Goal: Task Accomplishment & Management: Manage account settings

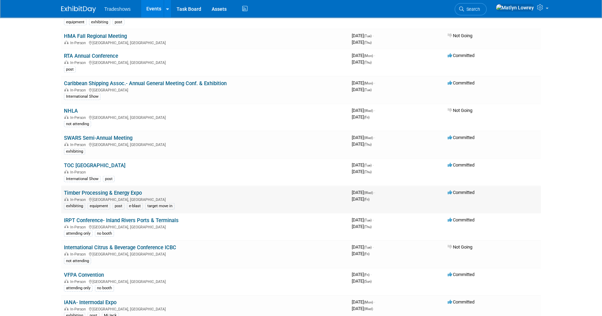
scroll to position [1894, 0]
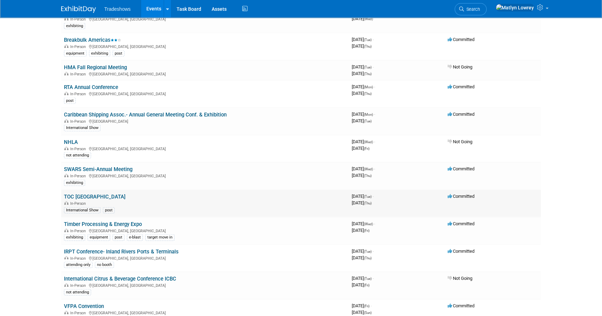
click at [69, 194] on link "TOC Panama" at bounding box center [95, 197] width 62 height 6
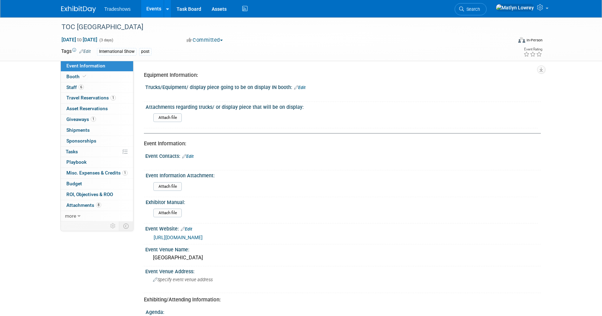
select select "No"
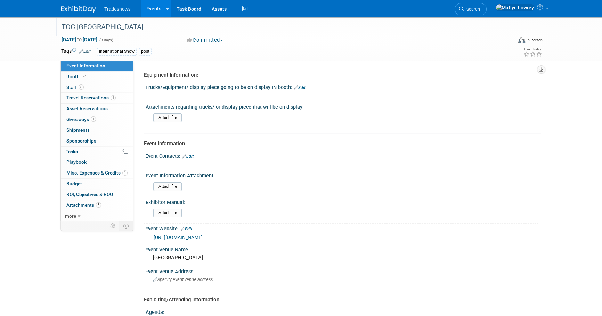
click at [72, 26] on div "TOC Panama" at bounding box center [280, 27] width 442 height 13
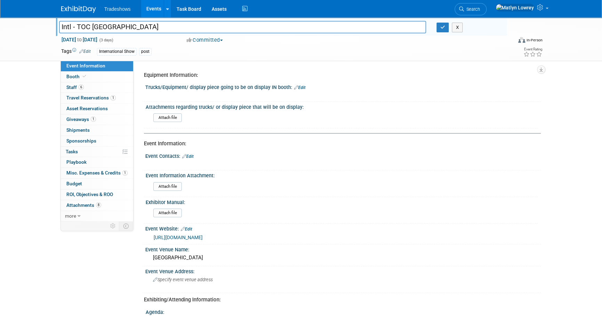
type input "Intl - TOC [GEOGRAPHIC_DATA]"
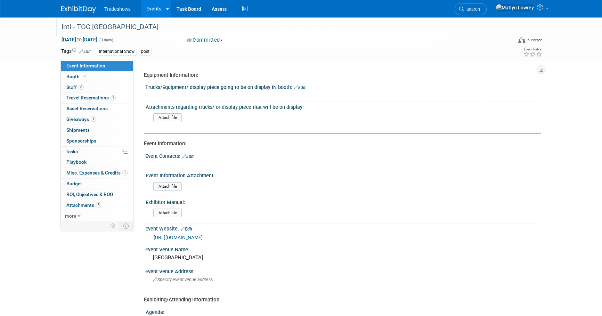
click at [156, 7] on link "Events" at bounding box center [153, 8] width 25 height 17
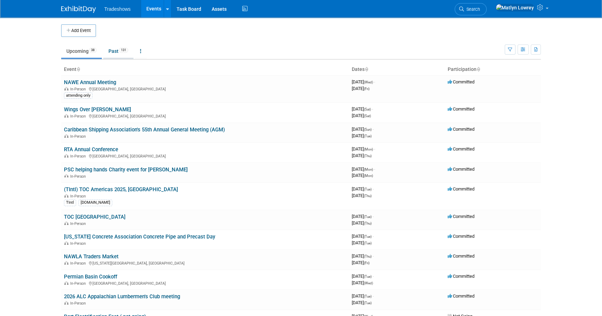
click at [117, 57] on link "Past 131" at bounding box center [118, 50] width 30 height 13
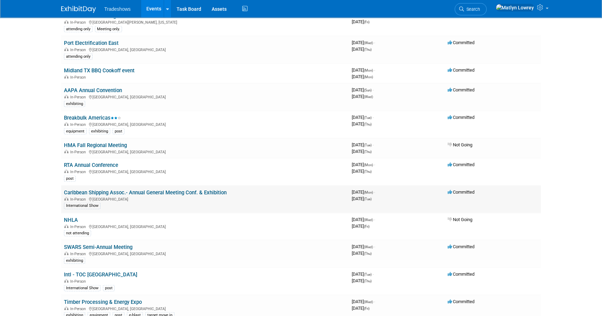
scroll to position [1800, 0]
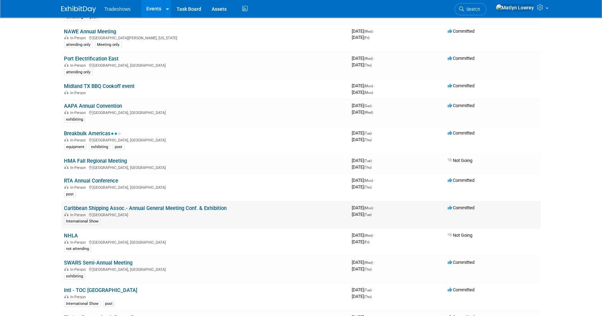
click at [76, 205] on link "Caribbean Shipping Assoc.- Annual General Meeting Conf. & Exhibition" at bounding box center [145, 208] width 163 height 6
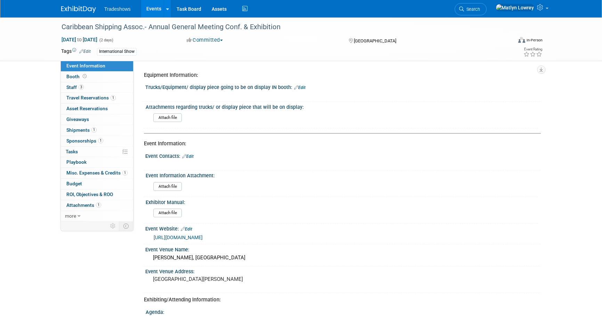
select select "Yes"
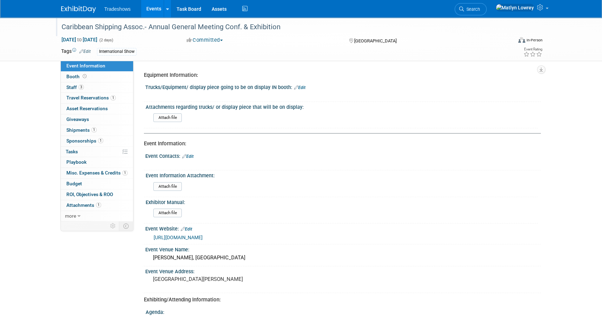
click at [92, 28] on div "Caribbean Shipping Assoc.- Annual General Meeting Conf. & Exhibition" at bounding box center [280, 27] width 442 height 13
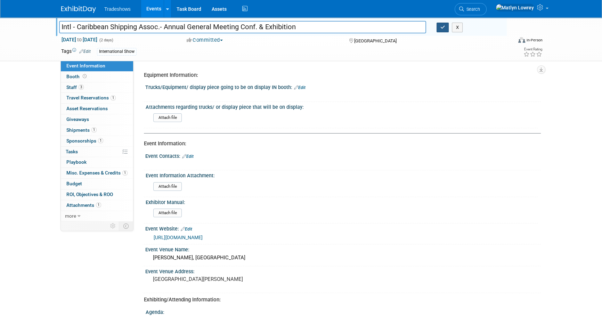
type input "Intl - Caribbean Shipping Assoc.- Annual General Meeting Conf. & Exhibition"
click at [440, 24] on button "button" at bounding box center [442, 28] width 13 height 10
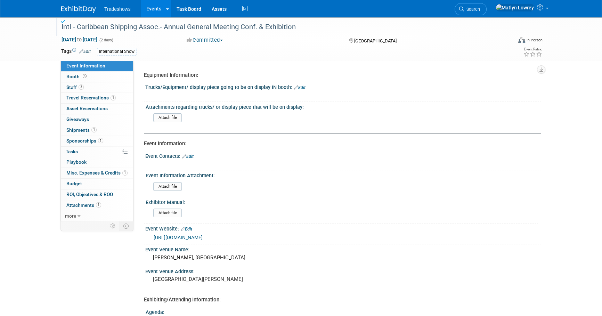
click at [152, 15] on link "Events" at bounding box center [153, 8] width 25 height 17
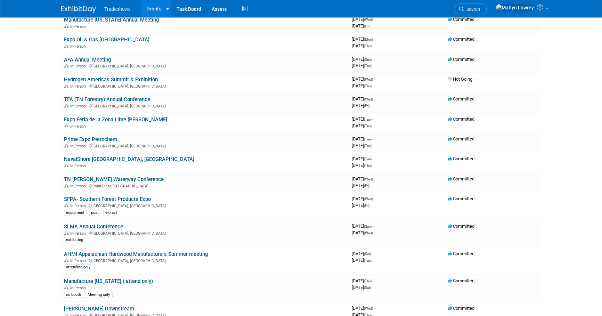
scroll to position [347, 0]
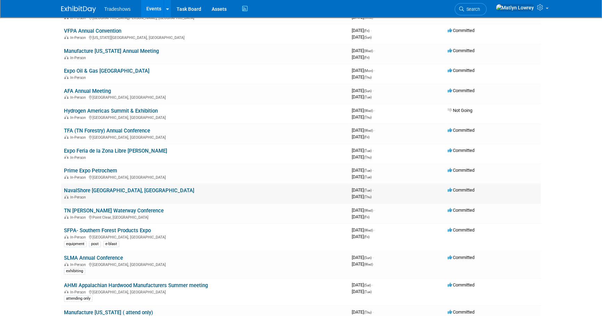
click at [98, 188] on link "NavalShore Rio de Janeiro, Brasil" at bounding box center [129, 190] width 130 height 6
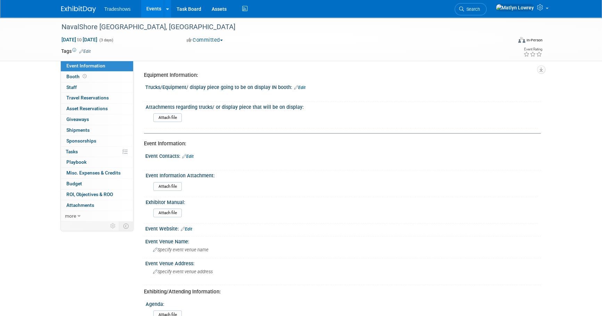
click at [87, 51] on link "Edit" at bounding box center [84, 51] width 11 height 5
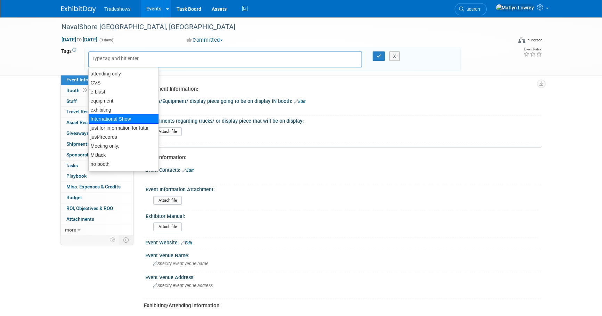
click at [107, 120] on div "International Show" at bounding box center [123, 119] width 71 height 10
type input "International Show"
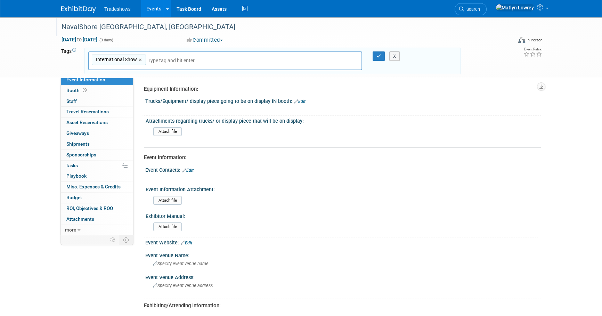
click at [84, 31] on div "NavalShore Rio de Janeiro, Brasil" at bounding box center [280, 27] width 442 height 13
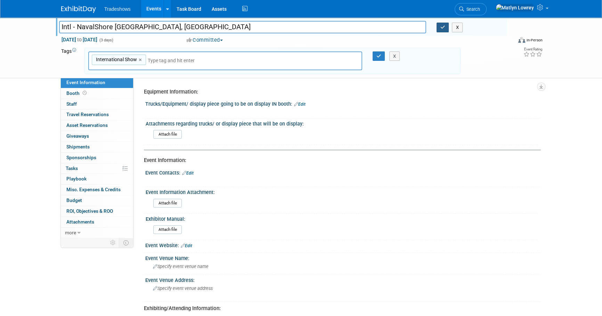
type input "Intl - NavalShore [GEOGRAPHIC_DATA], [GEOGRAPHIC_DATA]"
click at [442, 30] on button "button" at bounding box center [442, 28] width 13 height 10
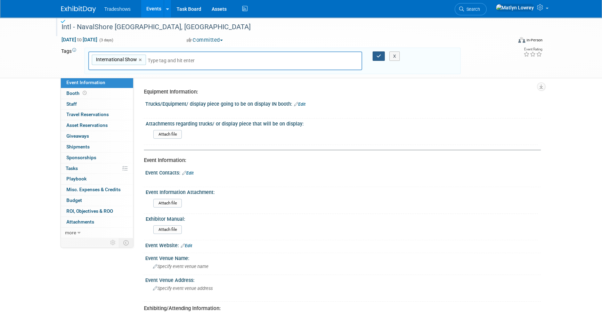
click at [376, 54] on icon "button" at bounding box center [378, 56] width 5 height 5
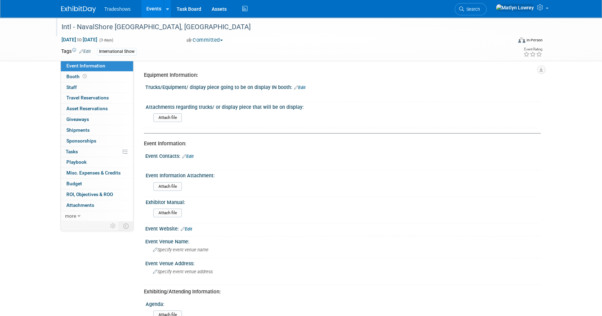
click at [152, 10] on link "Events" at bounding box center [153, 8] width 25 height 17
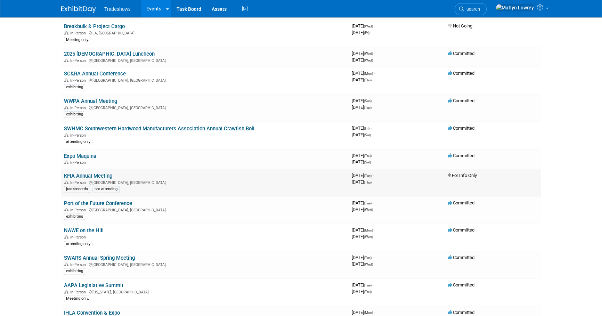
scroll to position [1169, 0]
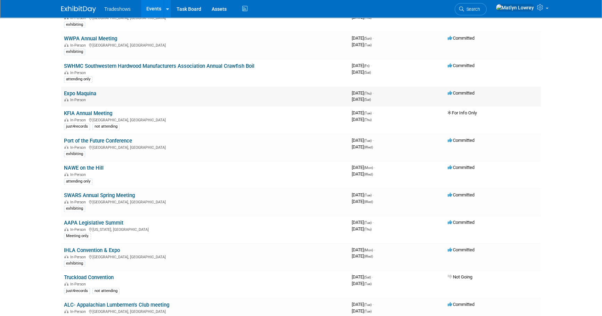
click at [90, 90] on link "Expo Maquina" at bounding box center [80, 93] width 32 height 6
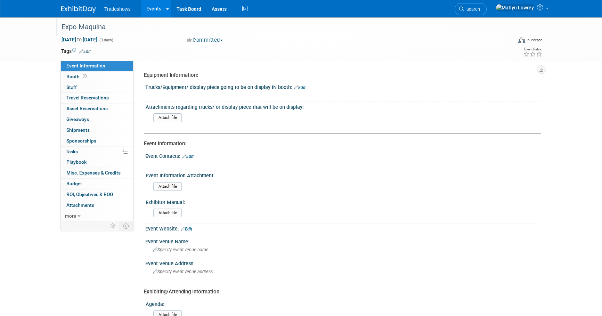
click at [87, 30] on div "Expo Maquina" at bounding box center [280, 27] width 442 height 13
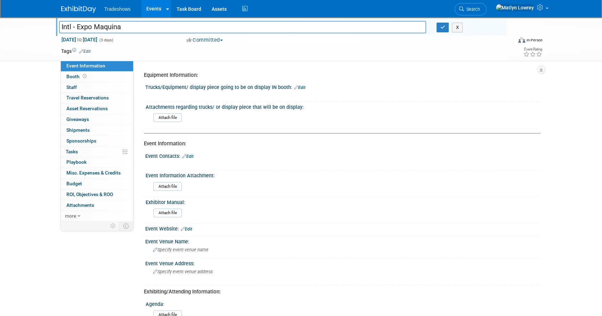
type input "Intl - Expo Maquina"
click at [85, 51] on link "Edit" at bounding box center [84, 51] width 11 height 5
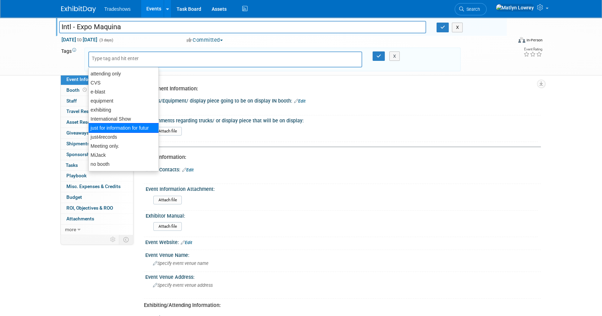
click at [105, 123] on div "just for information for futur" at bounding box center [123, 128] width 71 height 10
type input "just for information for futur"
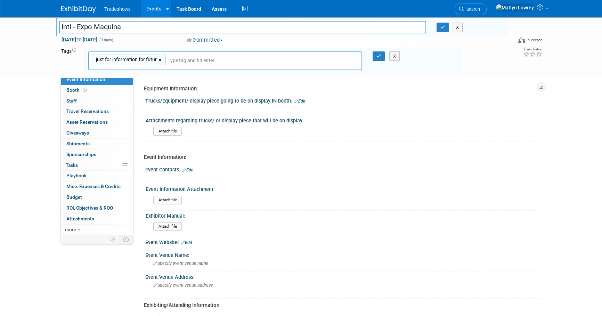
click at [161, 58] on link "×" at bounding box center [160, 60] width 5 height 8
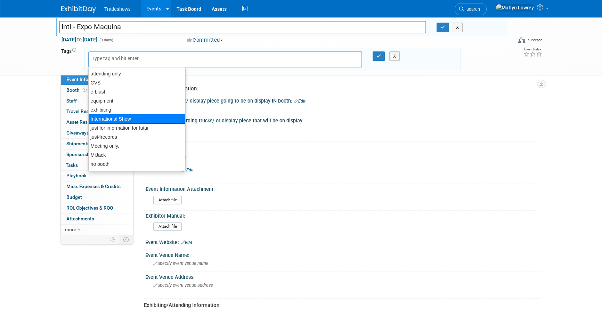
click at [107, 118] on div "International Show" at bounding box center [136, 119] width 97 height 10
type input "International Show"
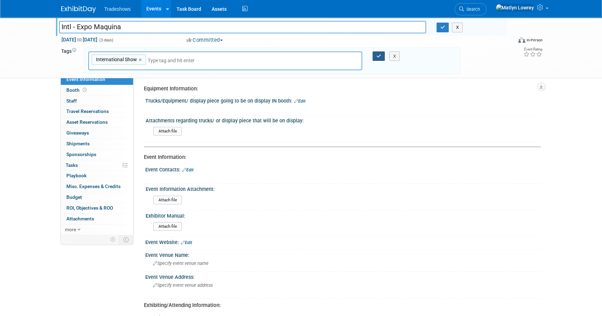
click at [378, 55] on icon "button" at bounding box center [378, 56] width 5 height 5
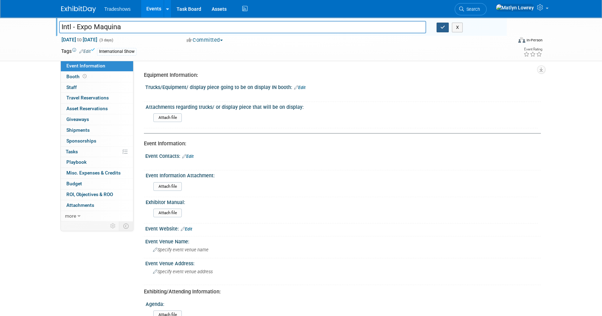
click at [440, 27] on icon "button" at bounding box center [442, 27] width 5 height 5
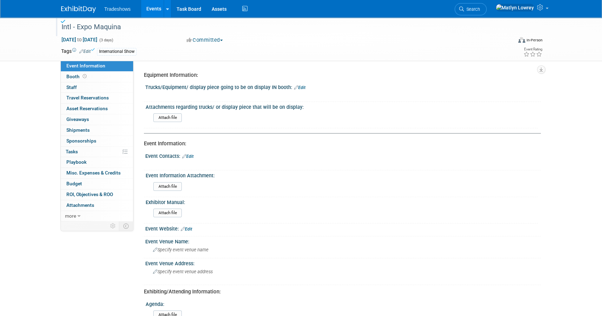
click at [145, 11] on link "Events" at bounding box center [153, 8] width 25 height 17
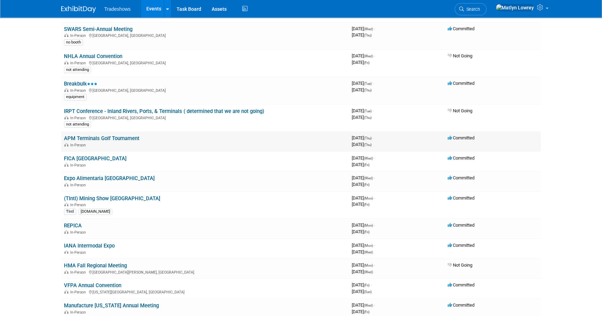
scroll to position [95, 0]
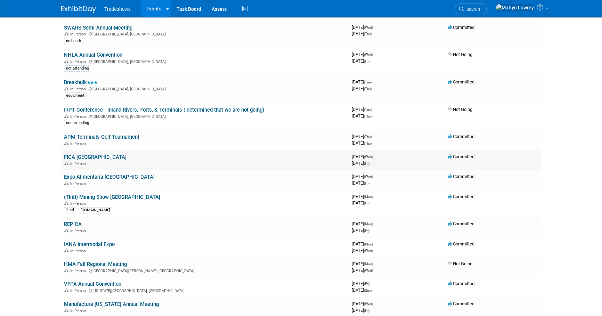
click at [87, 155] on link "FICA [GEOGRAPHIC_DATA]" at bounding box center [95, 157] width 63 height 6
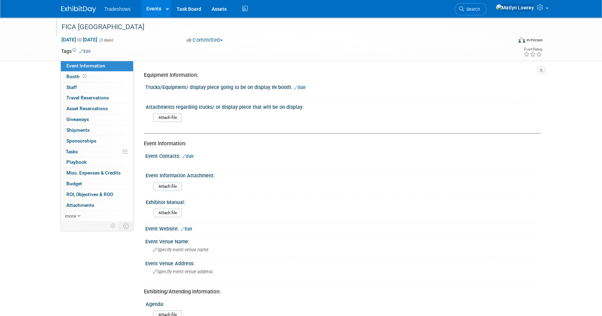
click at [67, 28] on div "FICA [GEOGRAPHIC_DATA]" at bounding box center [280, 27] width 442 height 13
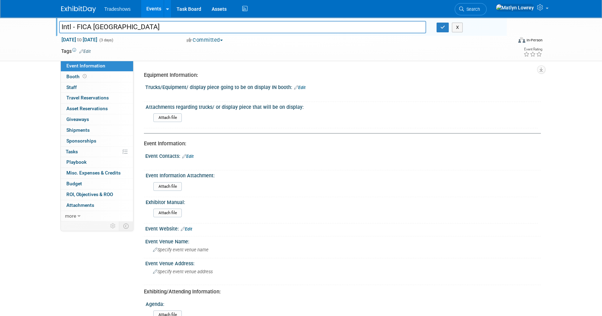
type input "Intl - FICA [GEOGRAPHIC_DATA]"
click at [84, 50] on link "Edit" at bounding box center [84, 51] width 11 height 5
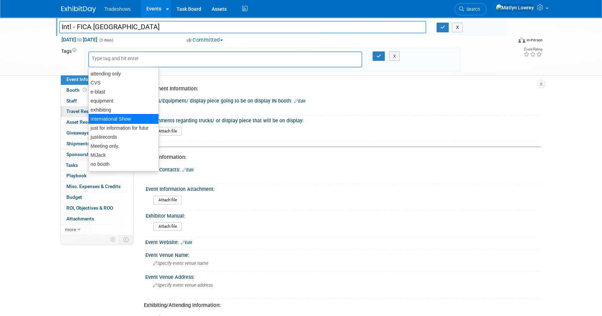
click at [107, 120] on div "International Show" at bounding box center [123, 119] width 71 height 10
type input "International Show"
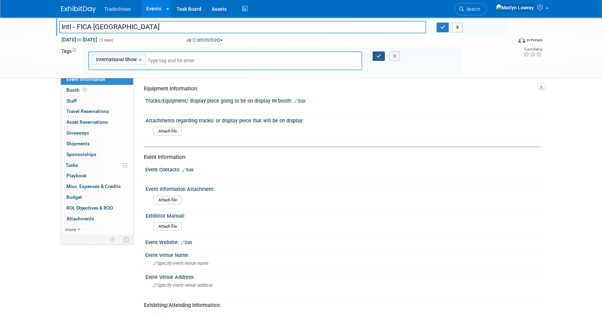
click at [375, 59] on button "button" at bounding box center [378, 56] width 13 height 10
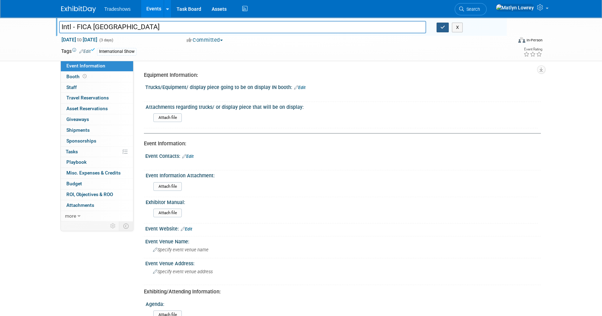
click at [440, 29] on button "button" at bounding box center [442, 28] width 13 height 10
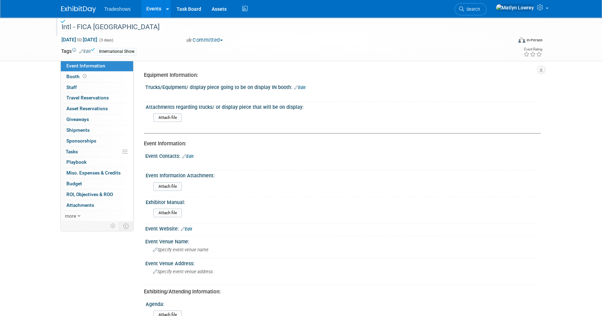
click at [153, 10] on link "Events" at bounding box center [153, 8] width 25 height 17
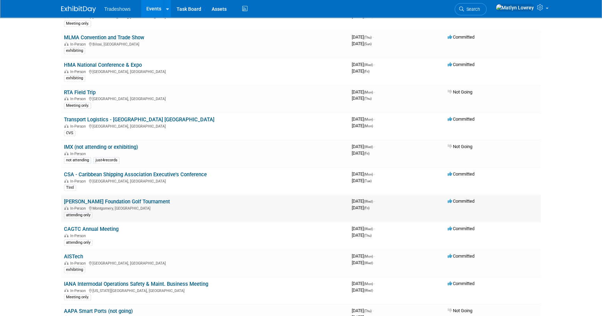
scroll to position [726, 0]
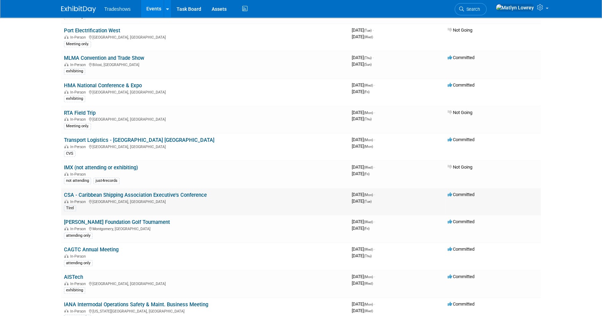
click at [92, 192] on link "CSA - Caribbean Shipping Association Executive's Conference" at bounding box center [135, 195] width 143 height 6
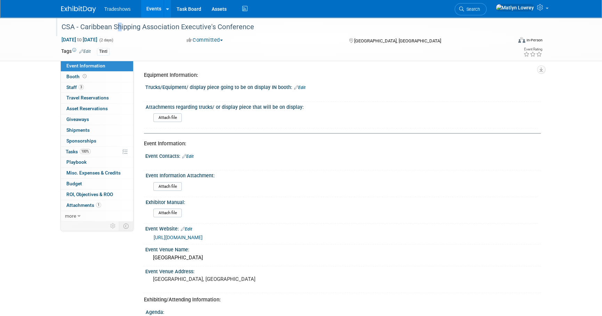
click at [112, 25] on div "CSA - Caribbean Shipping Association Executive's Conference" at bounding box center [280, 27] width 442 height 13
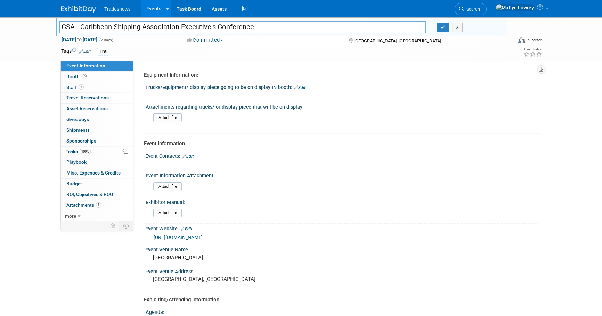
click at [62, 28] on input "CSA - Caribbean Shipping Association Executive's Conference" at bounding box center [242, 27] width 367 height 12
type input "Intl: CSA - Caribbean Shipping Association Executive's Conference"
click at [92, 51] on td "TIntl" at bounding box center [276, 52] width 370 height 8
click at [89, 50] on link "Edit" at bounding box center [84, 51] width 11 height 5
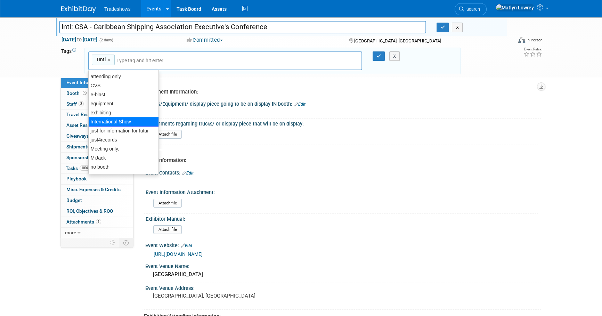
click at [96, 121] on div "International Show" at bounding box center [123, 122] width 71 height 10
type input "TIntl, International Show"
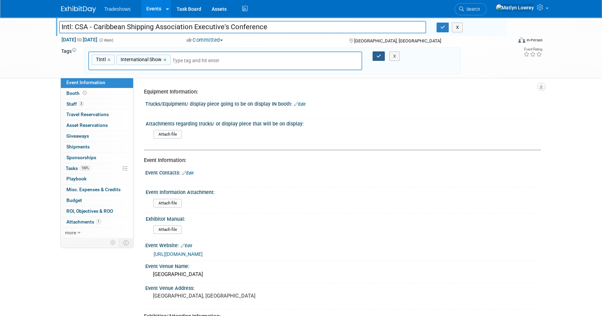
click at [373, 57] on button "button" at bounding box center [378, 56] width 13 height 10
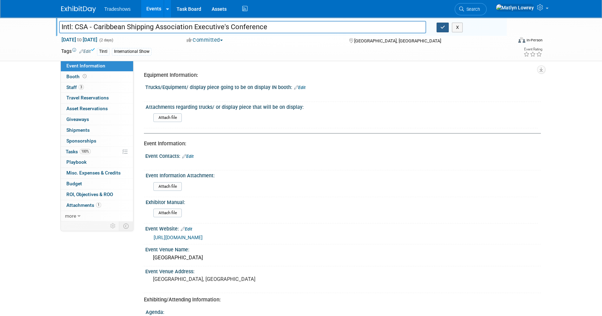
click at [439, 28] on button "button" at bounding box center [442, 28] width 13 height 10
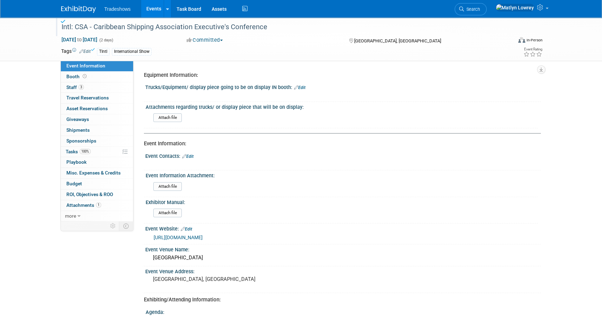
click at [154, 13] on link "Events" at bounding box center [153, 8] width 25 height 17
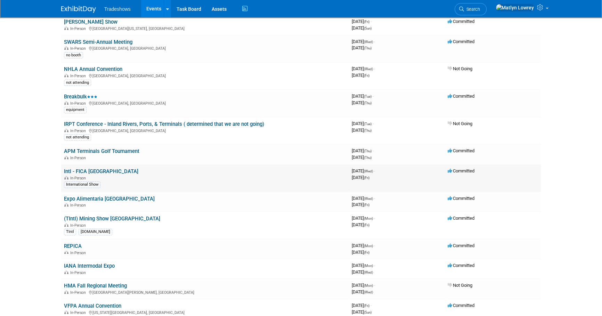
scroll to position [95, 0]
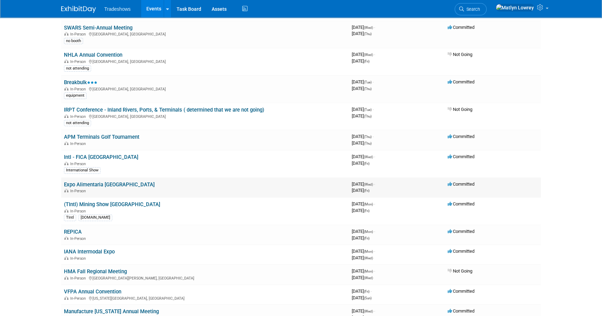
click at [84, 183] on link "Expo Alimentaria Perú" at bounding box center [109, 184] width 91 height 6
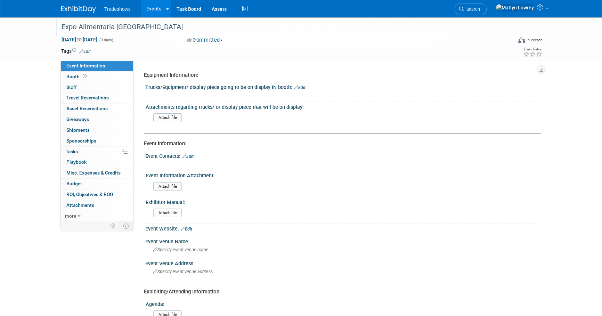
click at [62, 31] on div "Expo Alimentaria [GEOGRAPHIC_DATA]" at bounding box center [280, 27] width 442 height 13
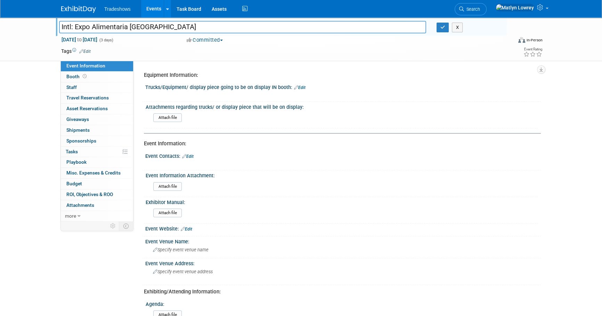
type input "Intl: Expo Alimentaria [GEOGRAPHIC_DATA]"
click at [83, 50] on icon at bounding box center [81, 51] width 4 height 5
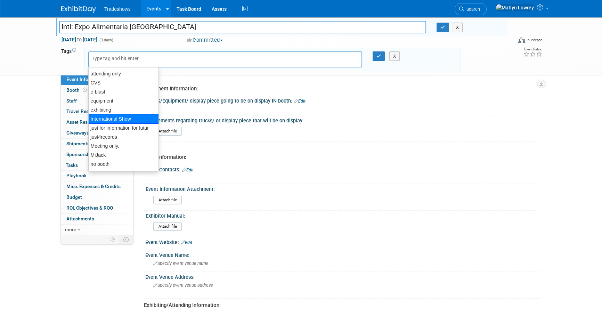
click at [109, 119] on div "International Show" at bounding box center [123, 119] width 71 height 10
type input "International Show"
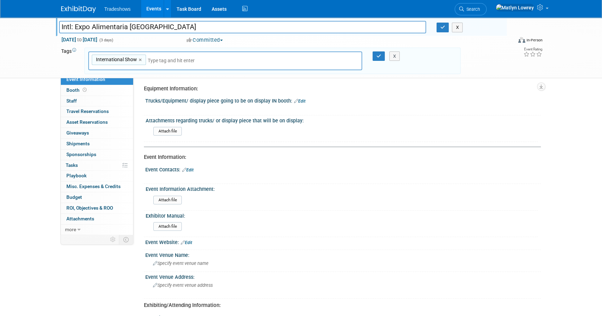
click at [157, 58] on input "text" at bounding box center [196, 60] width 97 height 7
click at [379, 54] on icon "button" at bounding box center [378, 56] width 5 height 5
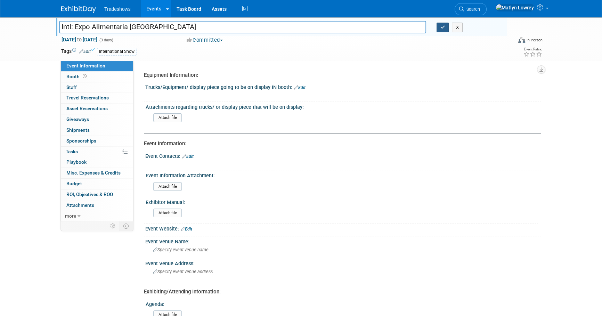
click at [440, 28] on icon "button" at bounding box center [442, 27] width 5 height 5
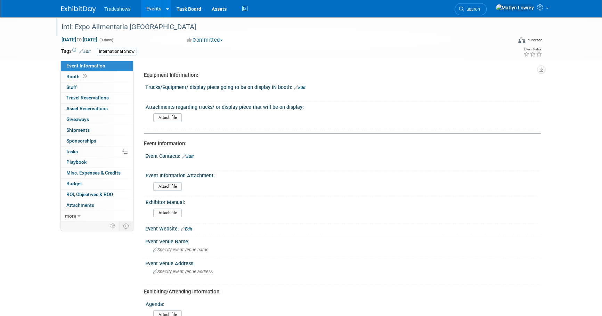
click at [149, 11] on link "Events" at bounding box center [153, 8] width 25 height 17
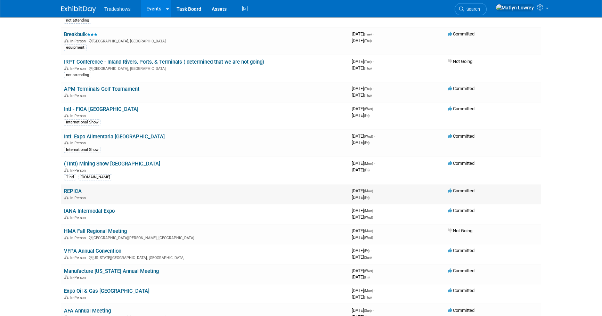
scroll to position [158, 0]
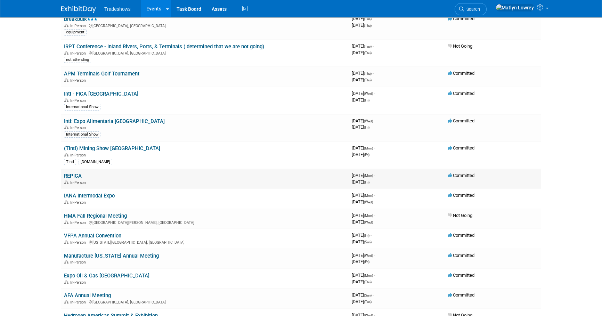
click at [77, 173] on link "REPICA" at bounding box center [73, 176] width 18 height 6
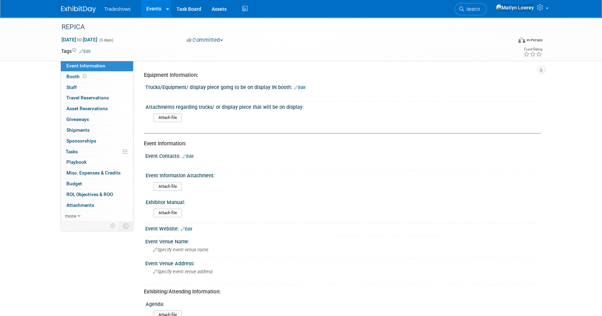
click at [87, 52] on link "Edit" at bounding box center [84, 51] width 11 height 5
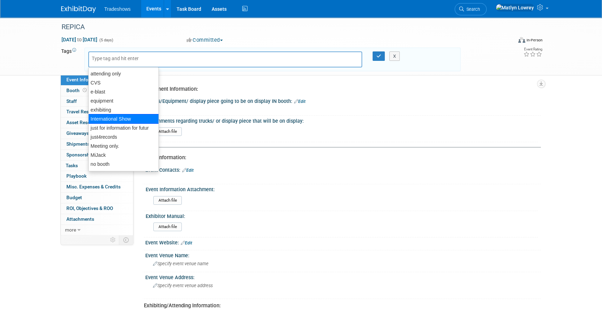
click at [111, 116] on div "International Show" at bounding box center [123, 119] width 71 height 10
type input "International Show"
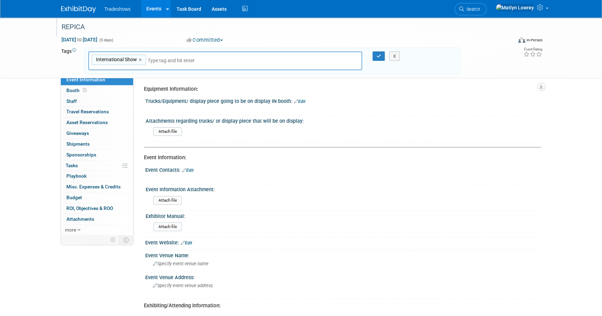
click at [72, 27] on div "REPICA" at bounding box center [280, 27] width 442 height 13
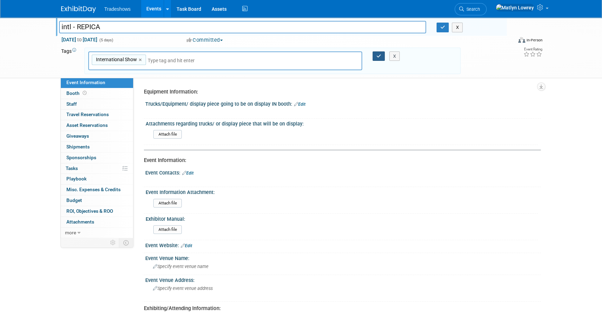
type input "intl - REPICA"
click at [379, 57] on icon "button" at bounding box center [378, 56] width 5 height 5
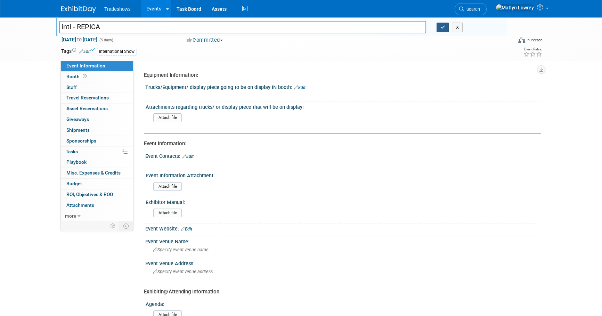
click at [440, 29] on button "button" at bounding box center [442, 28] width 13 height 10
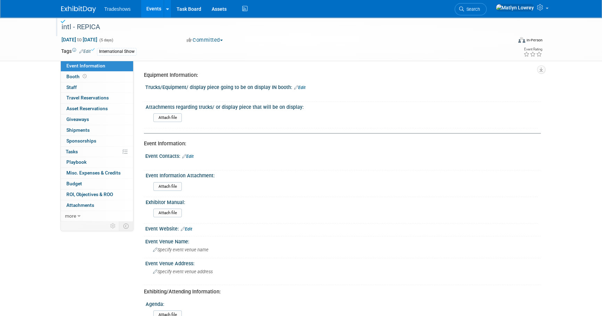
click at [156, 6] on link "Events" at bounding box center [153, 8] width 25 height 17
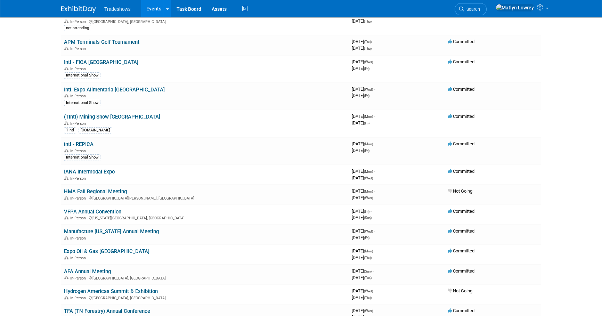
scroll to position [221, 0]
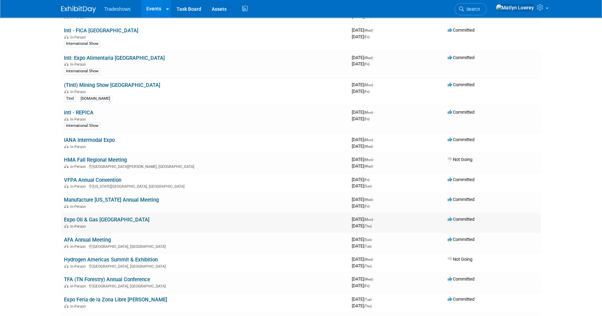
click at [74, 219] on link "Expo Oil & Gas [GEOGRAPHIC_DATA]" at bounding box center [106, 219] width 85 height 6
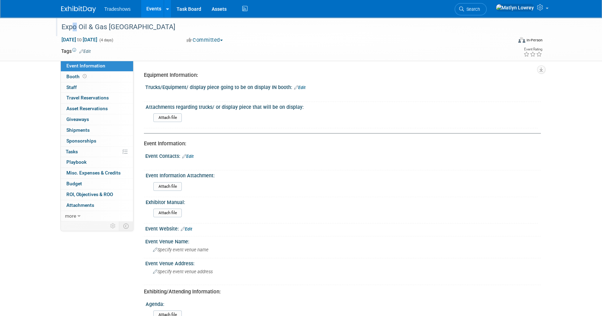
click at [70, 30] on div "Expo Oil & Gas Argentina" at bounding box center [280, 27] width 442 height 13
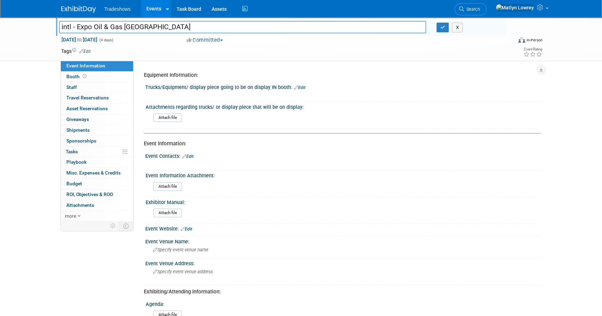
type input "intl - Expo Oil & Gas [GEOGRAPHIC_DATA]"
click at [90, 51] on link "Edit" at bounding box center [84, 51] width 11 height 5
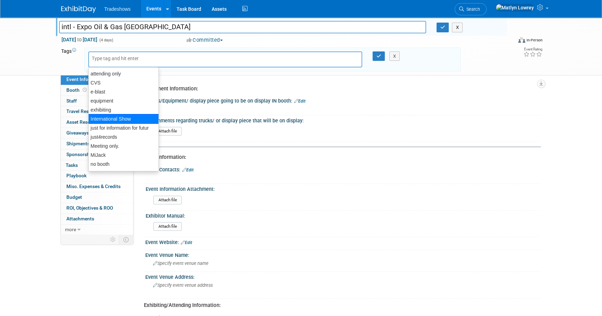
click at [119, 120] on div "International Show" at bounding box center [123, 119] width 71 height 10
type input "International Show"
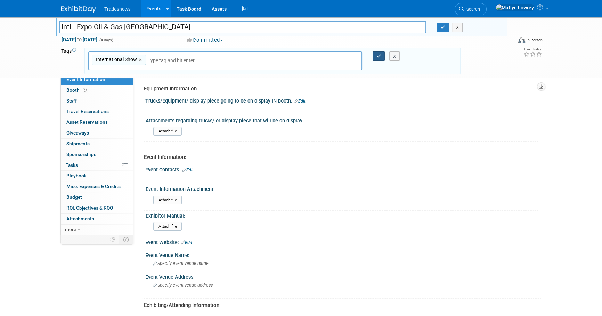
click at [372, 57] on button "button" at bounding box center [378, 56] width 13 height 10
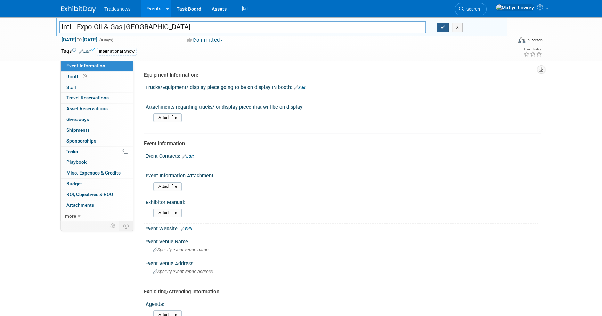
click at [441, 31] on button "button" at bounding box center [442, 28] width 13 height 10
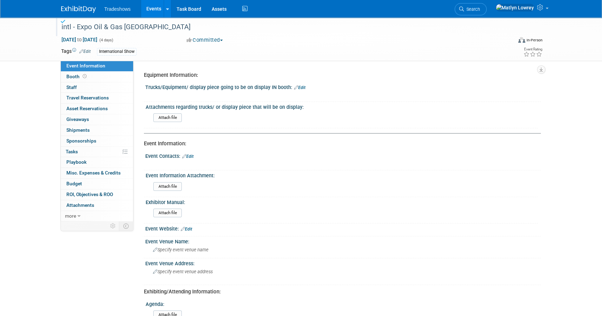
click at [148, 12] on link "Events" at bounding box center [153, 8] width 25 height 17
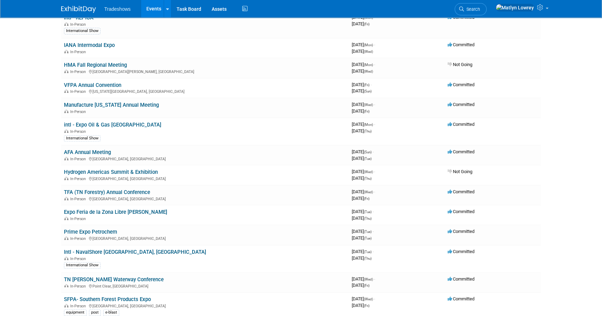
scroll to position [347, 0]
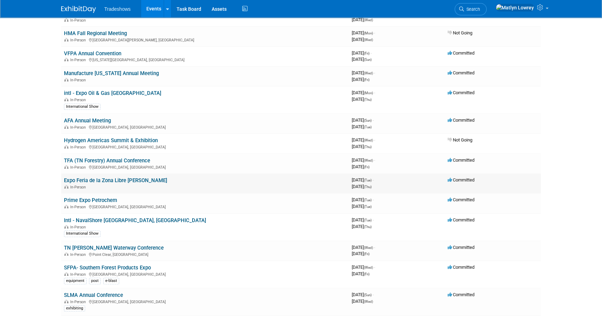
click at [82, 177] on link "Expo Feria de la Zona Libre [PERSON_NAME]" at bounding box center [115, 180] width 103 height 6
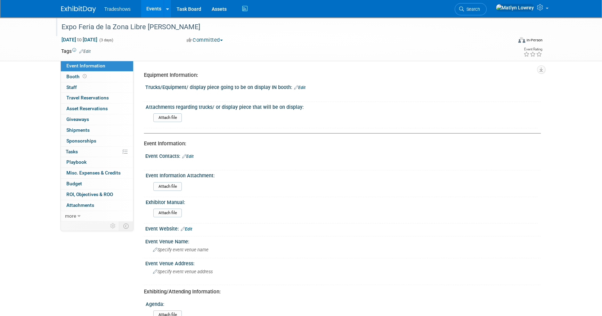
click at [78, 29] on div "Expo Feria de la Zona Libre [PERSON_NAME]" at bounding box center [280, 27] width 442 height 13
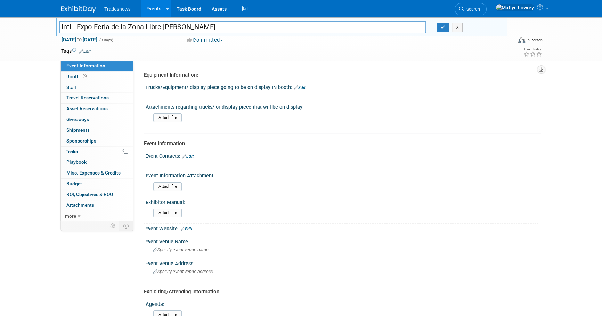
type input "intl - Expo Feria de la Zona Libre [PERSON_NAME]"
click at [81, 51] on icon at bounding box center [81, 51] width 4 height 5
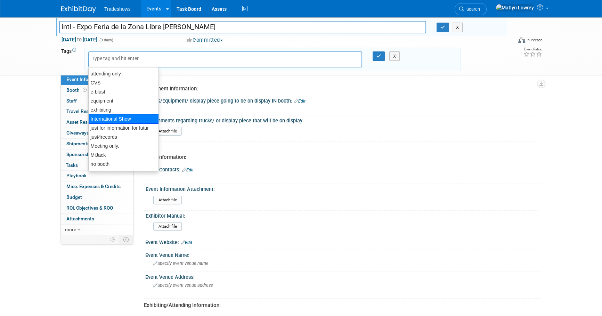
click at [115, 119] on div "International Show" at bounding box center [123, 119] width 71 height 10
type input "International Show"
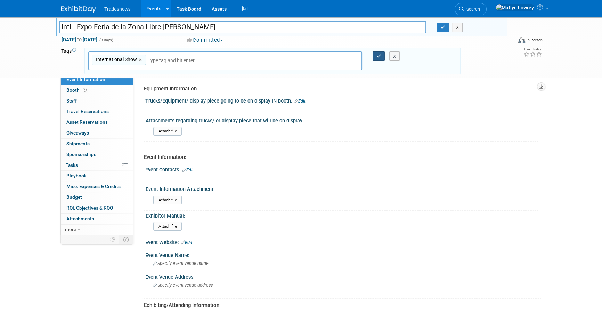
click at [374, 55] on button "button" at bounding box center [378, 56] width 13 height 10
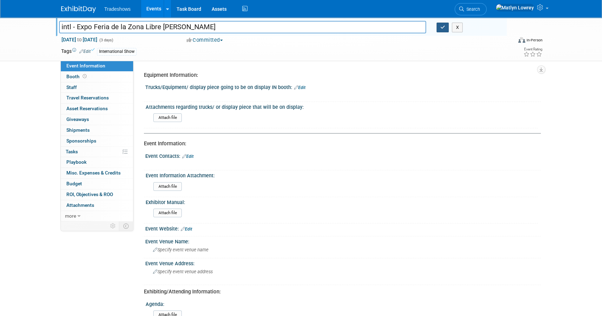
click at [441, 30] on button "button" at bounding box center [442, 28] width 13 height 10
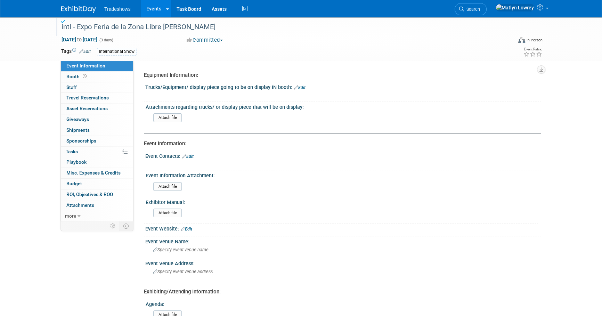
click at [149, 14] on link "Events" at bounding box center [153, 8] width 25 height 17
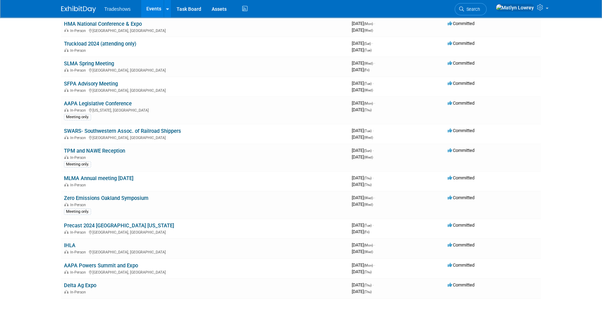
scroll to position [3096, 0]
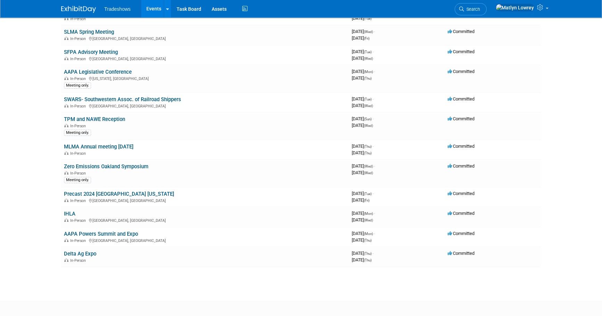
click at [154, 14] on link "Events" at bounding box center [153, 8] width 25 height 17
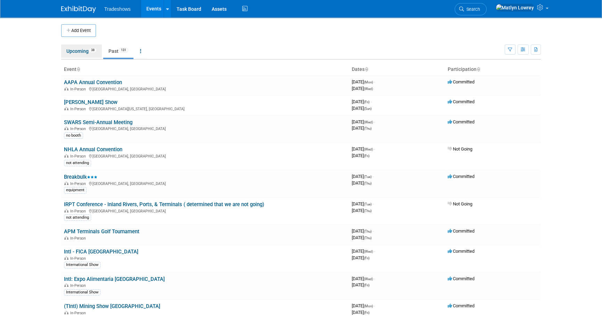
click at [80, 57] on link "Upcoming 38" at bounding box center [81, 50] width 41 height 13
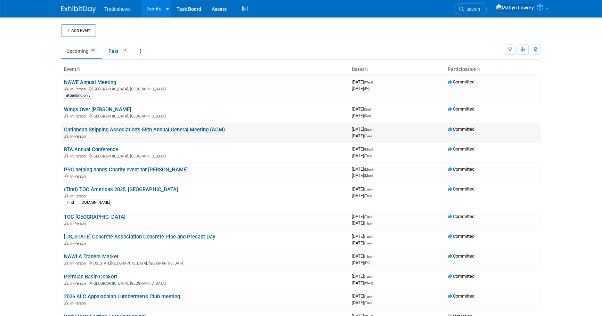
click at [96, 129] on link "Caribbean Shipping Association's 55th Annual General Meeting (AGM)" at bounding box center [144, 129] width 161 height 6
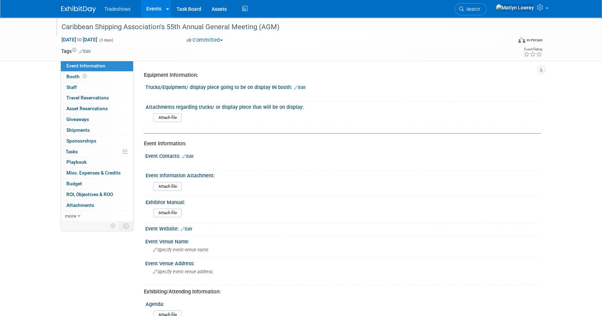
click at [78, 24] on div "Caribbean Shipping Association's 55th Annual General Meeting (AGM)" at bounding box center [280, 27] width 442 height 13
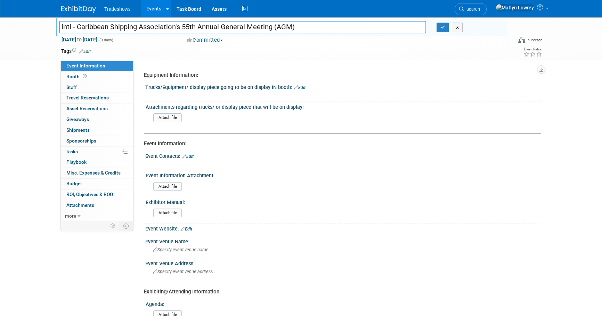
type input "intl - Caribbean Shipping Association's 55th Annual General Meeting (AGM)"
click at [86, 50] on link "Edit" at bounding box center [84, 51] width 11 height 5
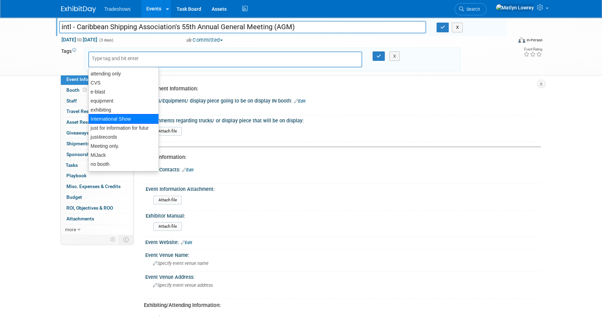
click at [100, 122] on div "International Show" at bounding box center [123, 119] width 71 height 10
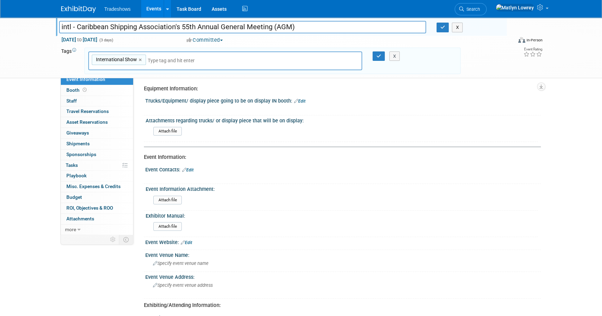
click at [173, 60] on input "text" at bounding box center [196, 60] width 97 height 7
click at [167, 76] on div "Caribbean Shipping Association's 55th Annual General Meeting (AGM) intl - Carib…" at bounding box center [301, 47] width 490 height 60
click at [165, 58] on input "text" at bounding box center [196, 60] width 97 height 7
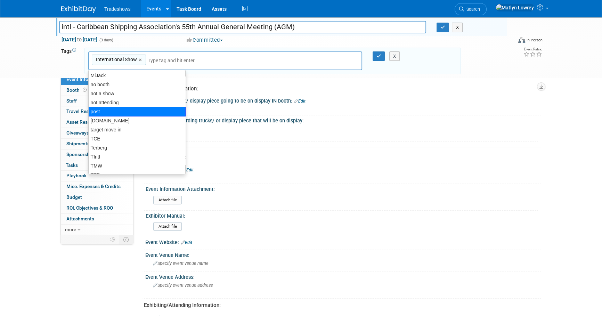
scroll to position [89, 0]
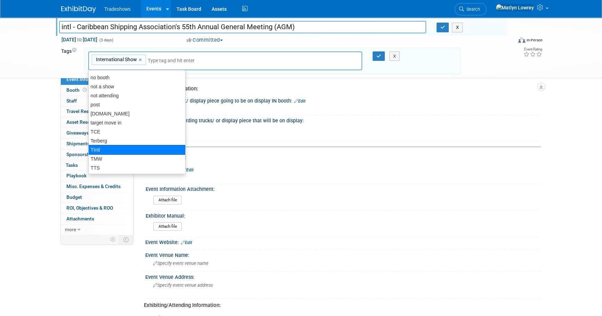
click at [97, 151] on div "TIntl" at bounding box center [136, 150] width 97 height 10
type input "International Show, TIntl"
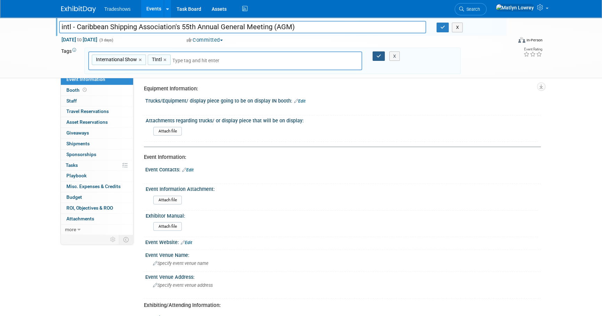
click at [375, 56] on button "button" at bounding box center [378, 56] width 13 height 10
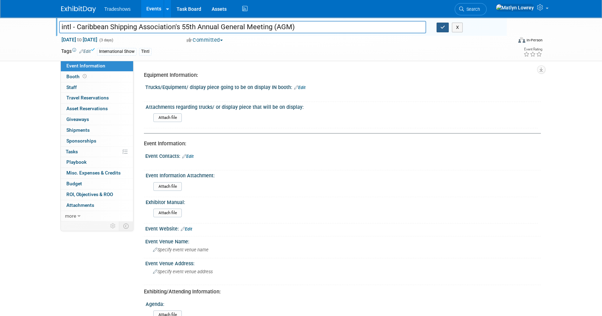
click at [440, 28] on icon "button" at bounding box center [442, 27] width 5 height 5
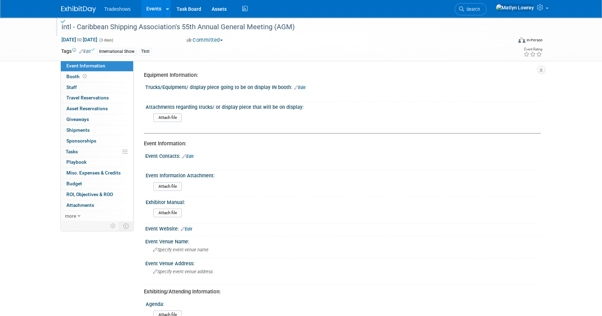
click at [154, 12] on link "Events" at bounding box center [153, 8] width 25 height 17
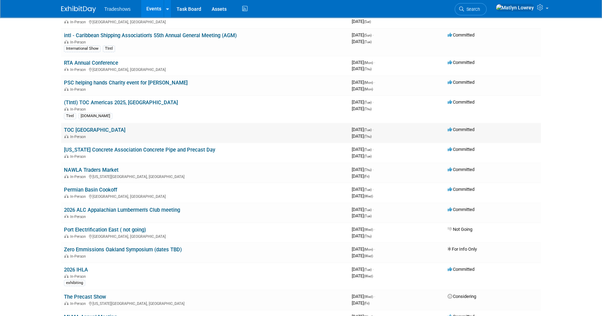
scroll to position [95, 0]
click at [71, 128] on link "TOC [GEOGRAPHIC_DATA]" at bounding box center [95, 129] width 62 height 6
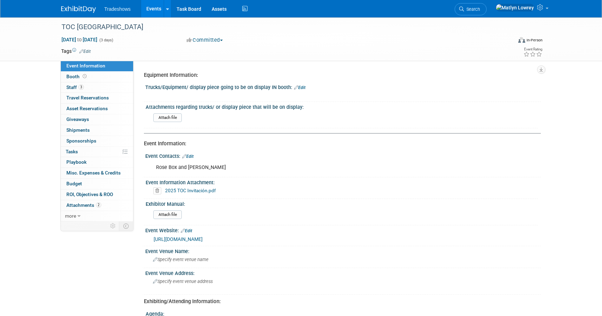
select select "Has been submitted"
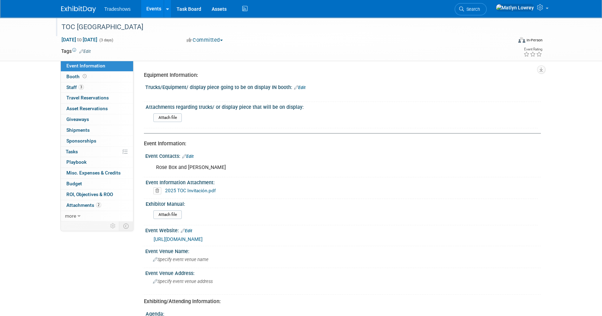
click at [89, 25] on div "TOC [GEOGRAPHIC_DATA]" at bounding box center [280, 27] width 442 height 13
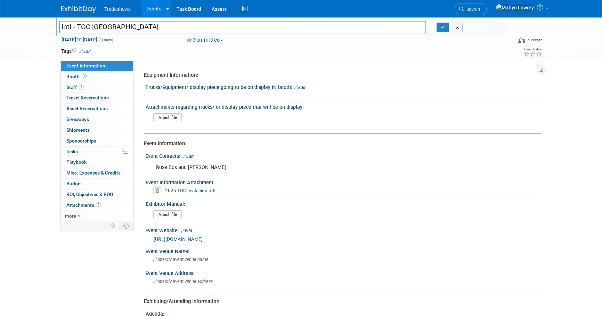
type input "intl - TOC [GEOGRAPHIC_DATA]"
click at [87, 46] on div "TOC [GEOGRAPHIC_DATA] intl - TOC [GEOGRAPHIC_DATA] X [DATE] to [DATE] (3 days) …" at bounding box center [301, 38] width 490 height 43
click at [86, 49] on link "Edit" at bounding box center [84, 51] width 11 height 5
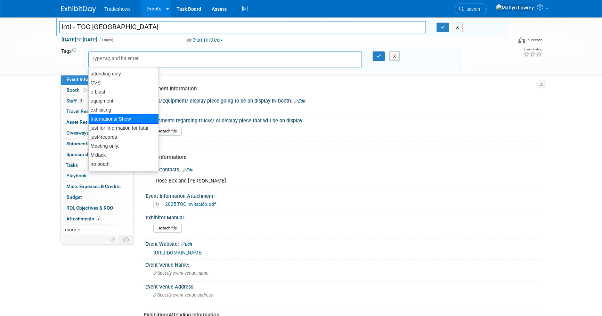
click at [106, 118] on div "International Show" at bounding box center [123, 119] width 71 height 10
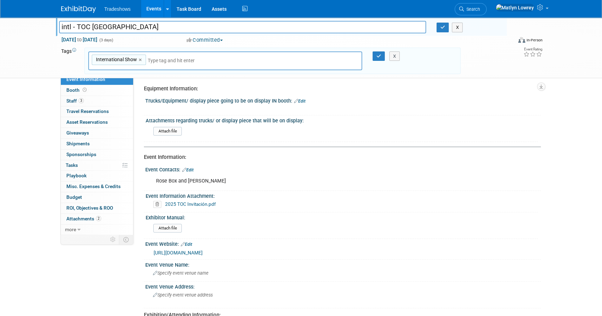
click at [150, 63] on input "text" at bounding box center [196, 60] width 97 height 7
click at [148, 76] on div "TOC Panama intl - TOC Panama X Oct 21, 2025 to Oct 23, 2025 (3 days) Oct 21, 20…" at bounding box center [301, 47] width 490 height 60
click at [151, 62] on input "text" at bounding box center [196, 60] width 97 height 7
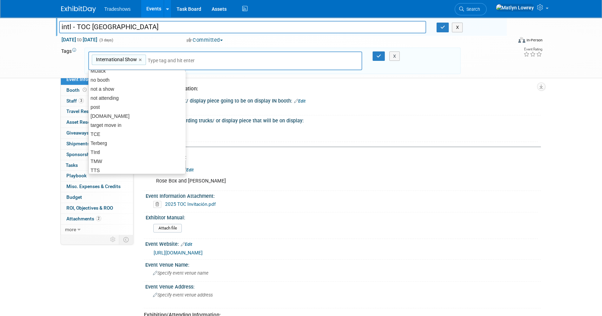
scroll to position [89, 0]
click at [97, 151] on div "TIntl" at bounding box center [136, 150] width 97 height 10
type input "International Show, TIntl"
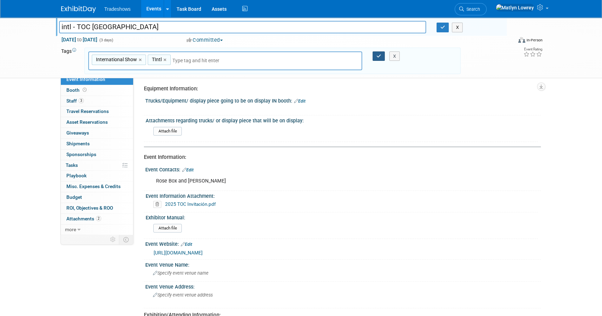
click at [377, 57] on icon "button" at bounding box center [378, 56] width 5 height 5
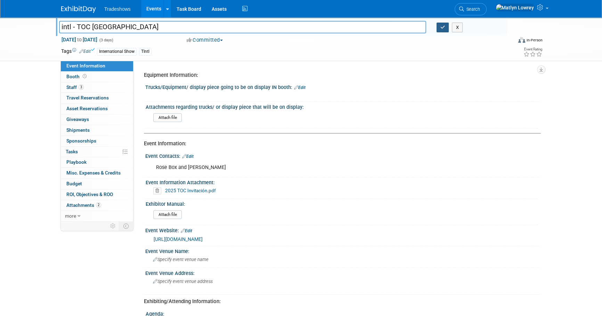
click at [440, 28] on icon "button" at bounding box center [442, 27] width 5 height 5
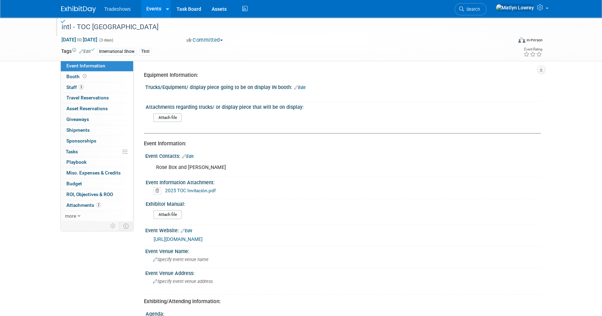
click at [151, 7] on link "Events" at bounding box center [153, 8] width 25 height 17
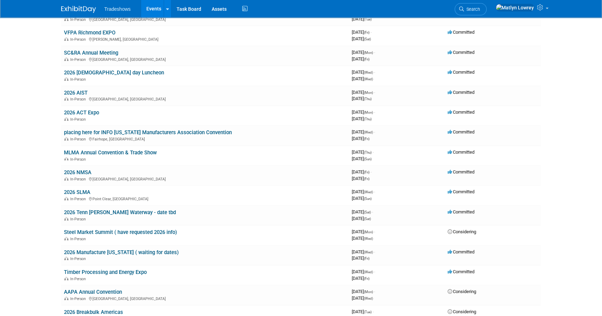
scroll to position [537, 0]
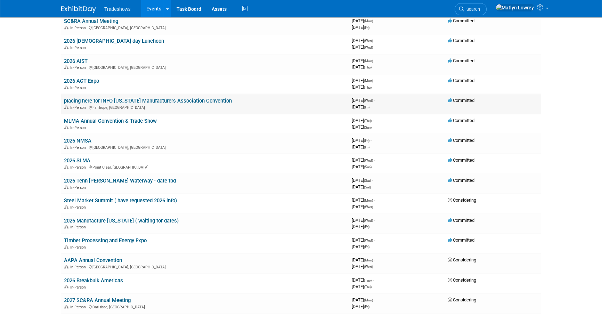
click at [85, 99] on link "placing here for INFO Mississippi Manufacturers Association Convention" at bounding box center [148, 101] width 168 height 6
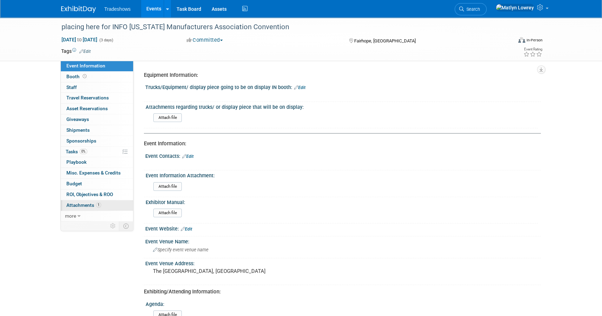
click at [76, 203] on span "Attachments 1" at bounding box center [83, 205] width 35 height 6
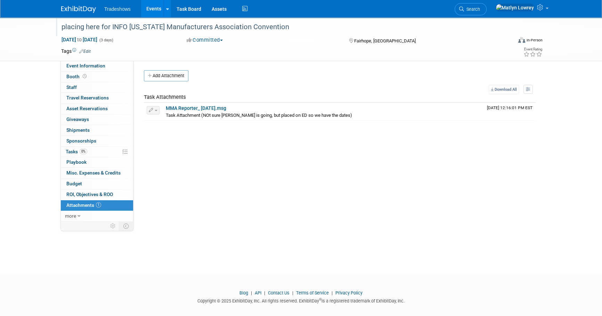
click at [126, 30] on div "placing here for INFO Mississippi Manufacturers Association Convention" at bounding box center [280, 27] width 442 height 13
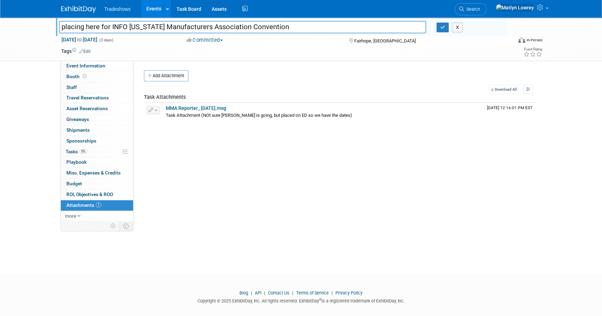
drag, startPoint x: 128, startPoint y: 27, endPoint x: 52, endPoint y: 35, distance: 75.6
click at [52, 35] on div "placing here for INFO Mississippi Manufacturers Association Convention placing …" at bounding box center [301, 39] width 602 height 44
click at [309, 36] on div "Committed Committed Considering Not Going For Info Only" at bounding box center [261, 40] width 154 height 8
click at [305, 32] on input "Mississippi Manufacturers Association Convention" at bounding box center [242, 27] width 367 height 12
type input "[US_STATE] Manufacturers Association Convention - MMA"
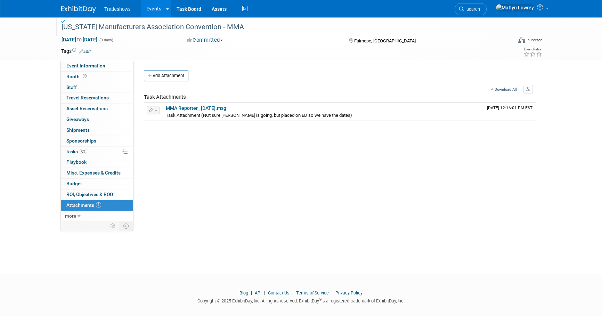
click at [152, 10] on link "Events" at bounding box center [153, 8] width 25 height 17
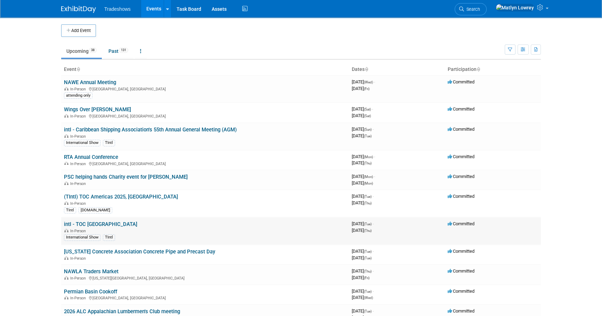
click at [101, 223] on link "intl - TOC [GEOGRAPHIC_DATA]" at bounding box center [100, 224] width 73 height 6
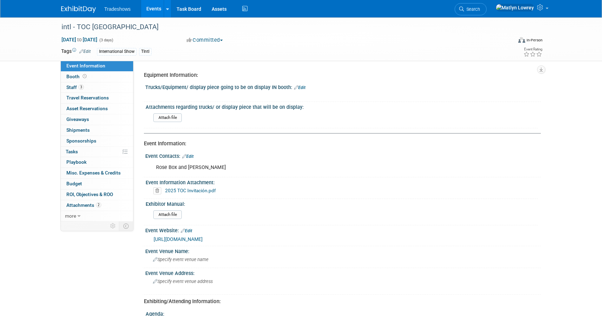
select select "Has been submitted"
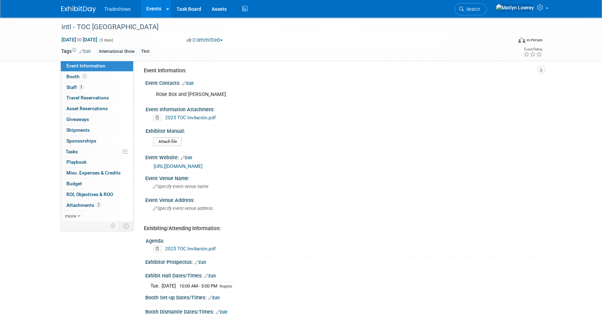
scroll to position [7, 0]
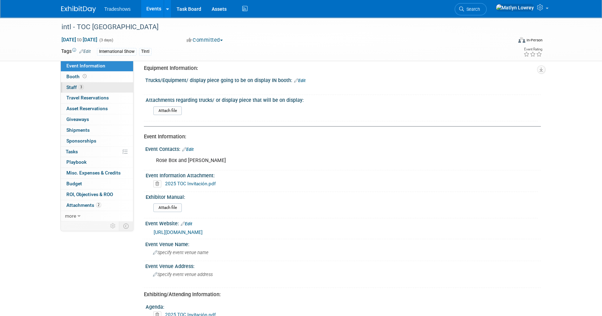
click at [117, 86] on link "3 Staff 3" at bounding box center [97, 87] width 72 height 10
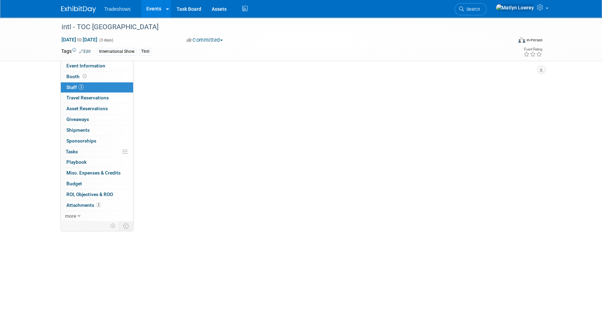
scroll to position [0, 0]
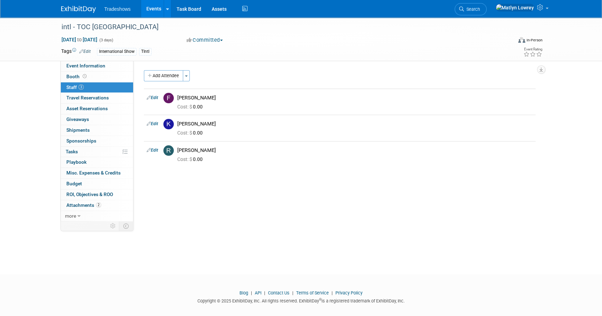
click at [156, 10] on link "Events" at bounding box center [153, 8] width 25 height 17
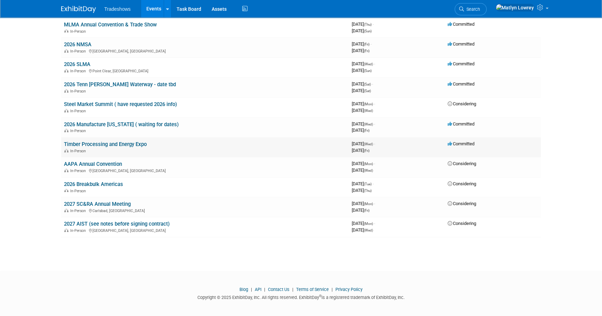
scroll to position [633, 0]
click at [539, 9] on icon at bounding box center [541, 7] width 8 height 6
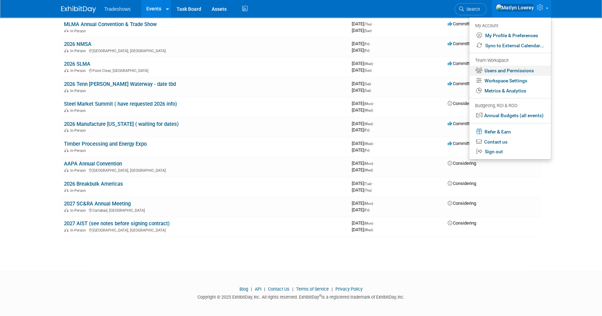
click at [498, 73] on link "Users and Permissions" at bounding box center [510, 71] width 82 height 10
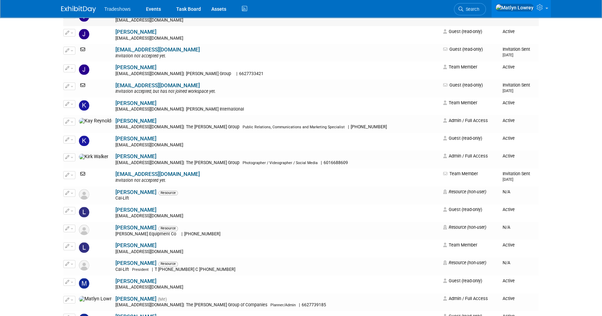
scroll to position [916, 0]
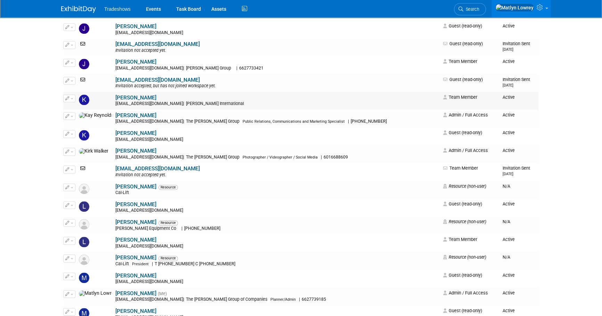
click at [71, 98] on span "button" at bounding box center [72, 98] width 3 height 1
click at [81, 121] on span "Impersonate" at bounding box center [92, 120] width 30 height 6
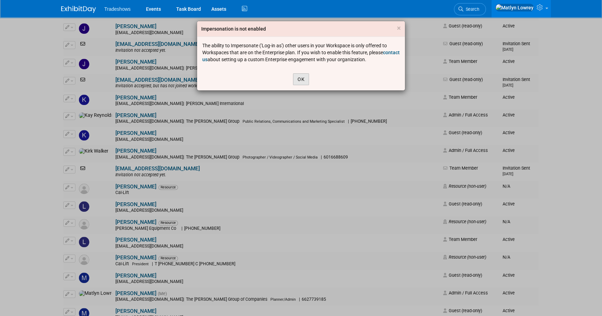
click at [296, 82] on button "OK" at bounding box center [301, 79] width 16 height 12
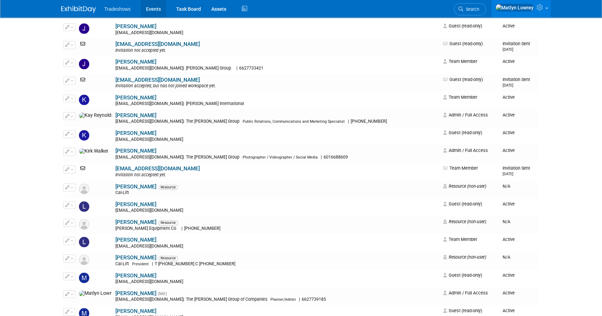
click at [157, 5] on link "Events" at bounding box center [153, 8] width 25 height 17
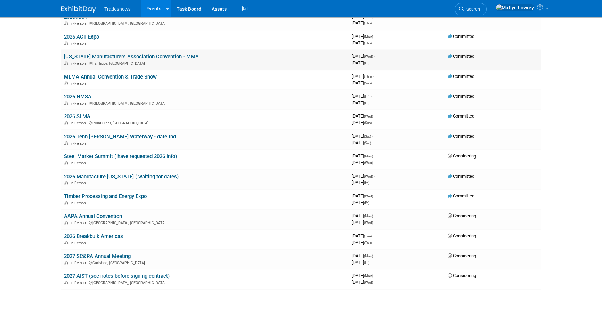
scroll to position [600, 0]
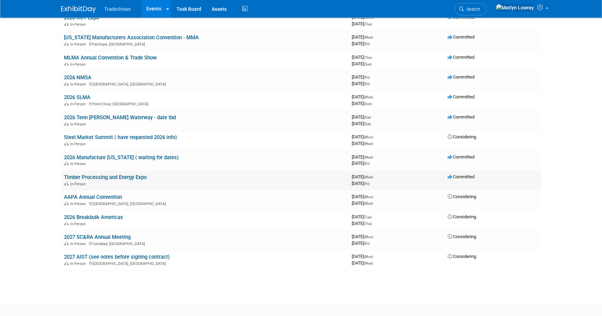
click at [110, 174] on link "Timber Processing and Energy Expo" at bounding box center [105, 177] width 83 height 6
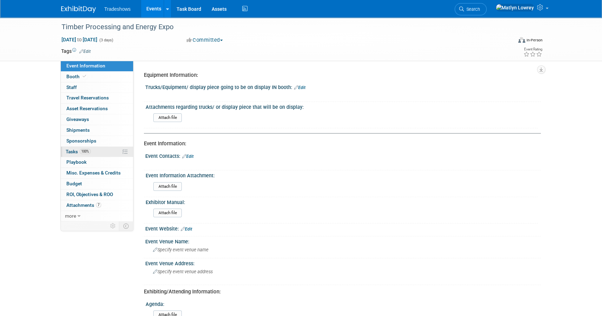
click at [89, 148] on link "100% Tasks 100%" at bounding box center [97, 152] width 72 height 10
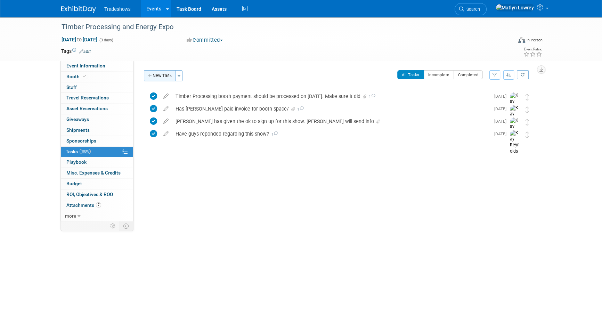
click at [149, 77] on icon "button" at bounding box center [150, 76] width 5 height 5
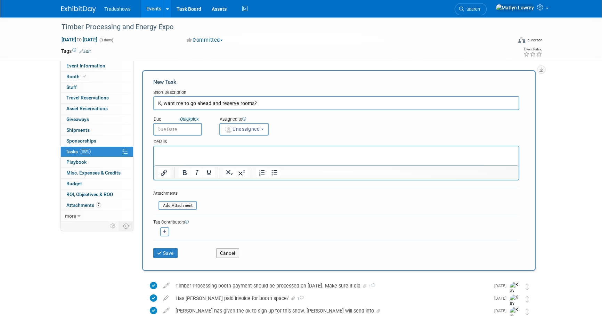
type input "K, want me to go ahead and reserve rooms?"
click at [162, 135] on body "Tradeshows Events Add Event Bulk Upload Events Shareable Event Boards Recently …" at bounding box center [301, 158] width 602 height 316
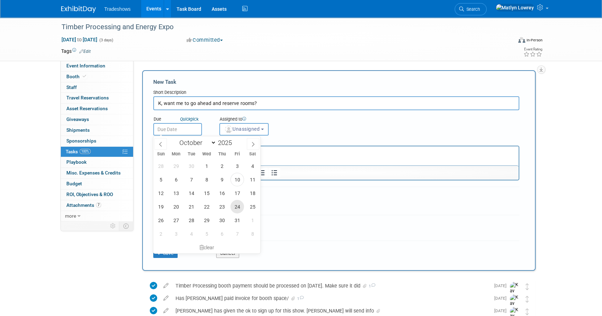
click at [237, 205] on span "24" at bounding box center [237, 207] width 14 height 14
type input "Oct 24, 2025"
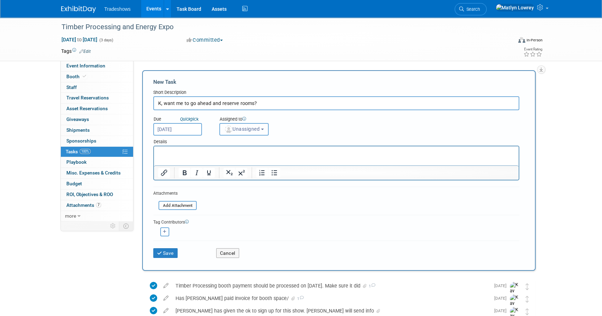
click at [227, 132] on img "button" at bounding box center [229, 129] width 8 height 8
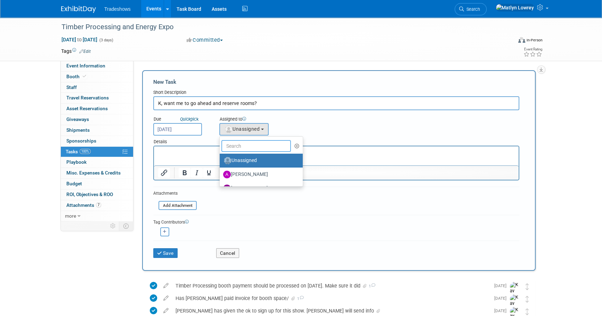
click at [237, 144] on input "text" at bounding box center [255, 146] width 69 height 12
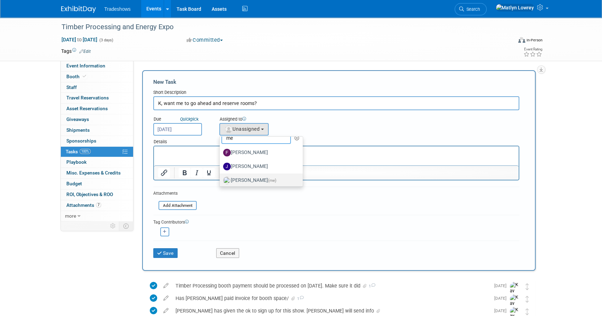
scroll to position [10, 0]
type input "me"
click at [232, 177] on label "Matlyn Lowrey (me)" at bounding box center [259, 177] width 73 height 11
click at [221, 177] on input "Matlyn Lowrey (me)" at bounding box center [218, 177] width 5 height 5
select select "53a61db3-ae1f-4f8e-85ed-74f10af30436"
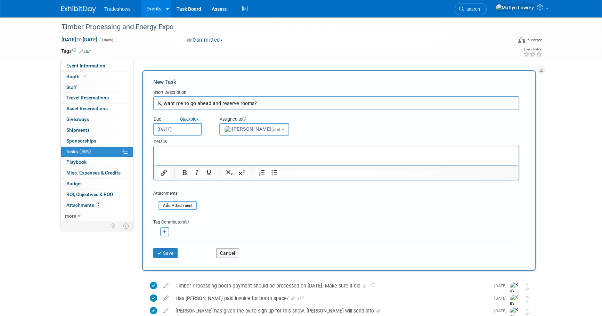
click at [164, 228] on button "button" at bounding box center [164, 231] width 9 height 9
select select
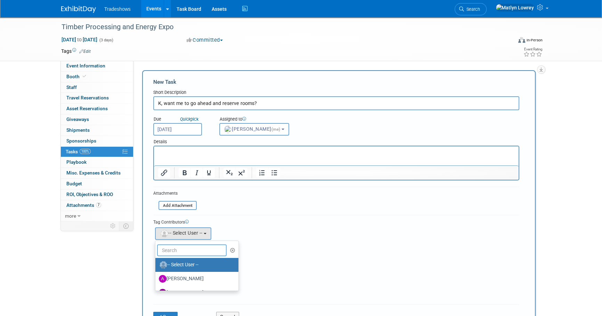
click at [198, 248] on input "text" at bounding box center [191, 250] width 69 height 12
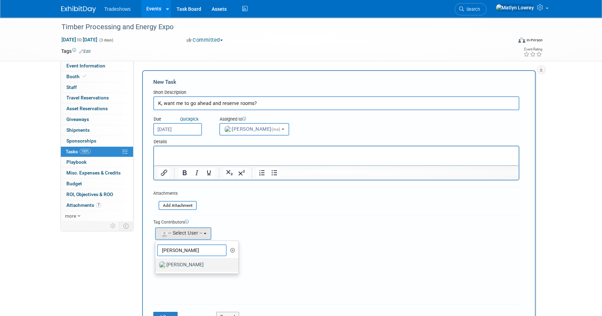
type input "kay"
drag, startPoint x: 182, startPoint y: 264, endPoint x: 180, endPoint y: 246, distance: 18.5
click at [182, 264] on label "Kay Reynolds" at bounding box center [195, 264] width 73 height 11
click at [156, 264] on input "Kay Reynolds" at bounding box center [154, 264] width 5 height 5
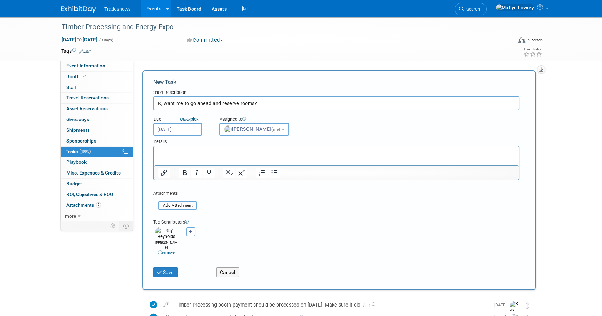
click at [181, 156] on html at bounding box center [336, 151] width 365 height 10
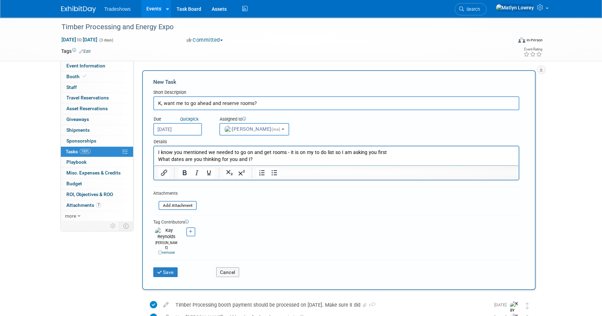
click at [165, 267] on button "Save" at bounding box center [165, 272] width 24 height 10
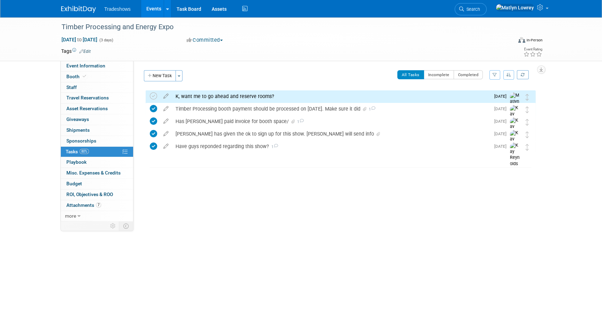
click at [153, 9] on link "Events" at bounding box center [153, 8] width 25 height 17
